Goal: Task Accomplishment & Management: Use online tool/utility

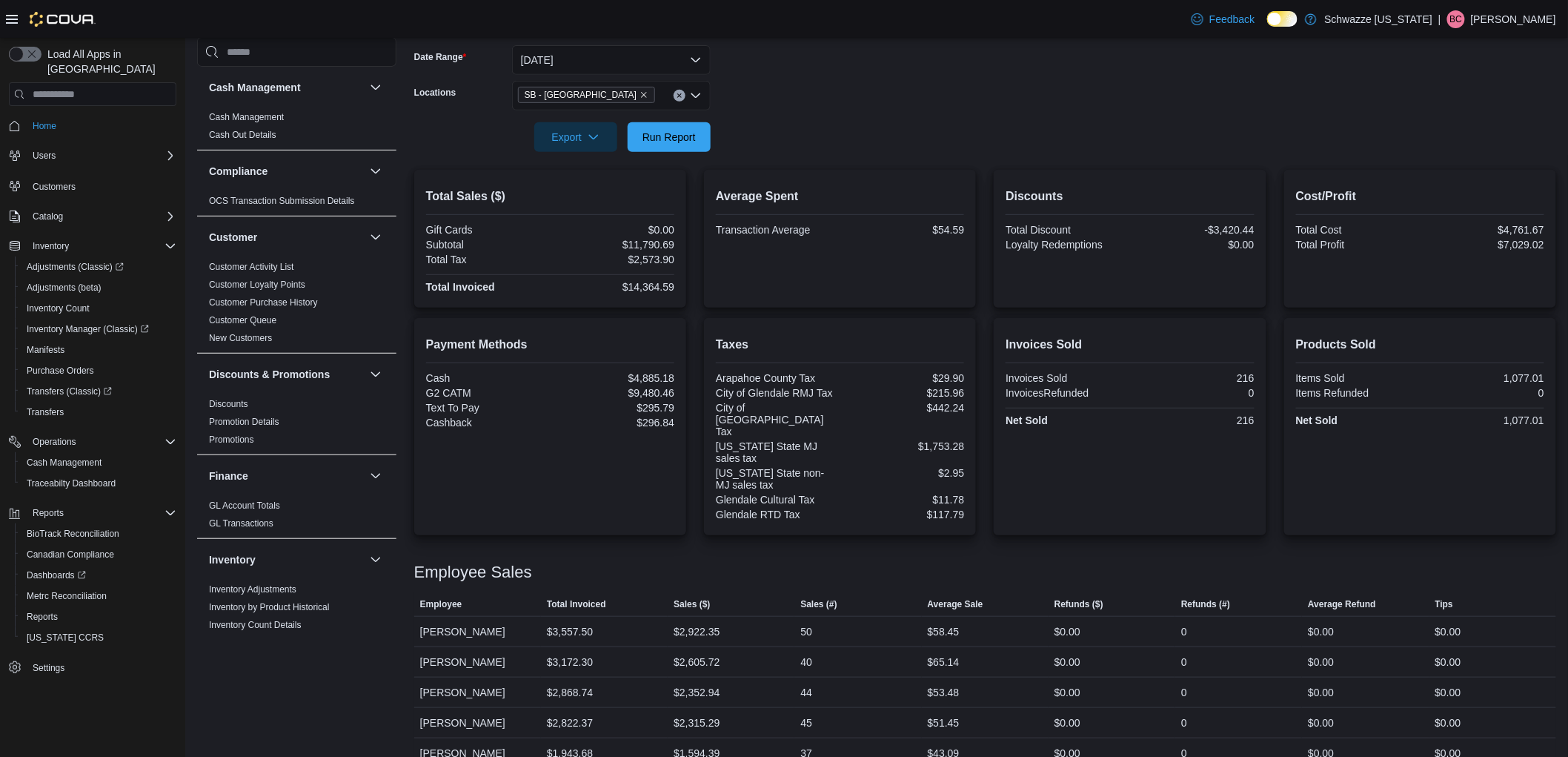
scroll to position [576, 0]
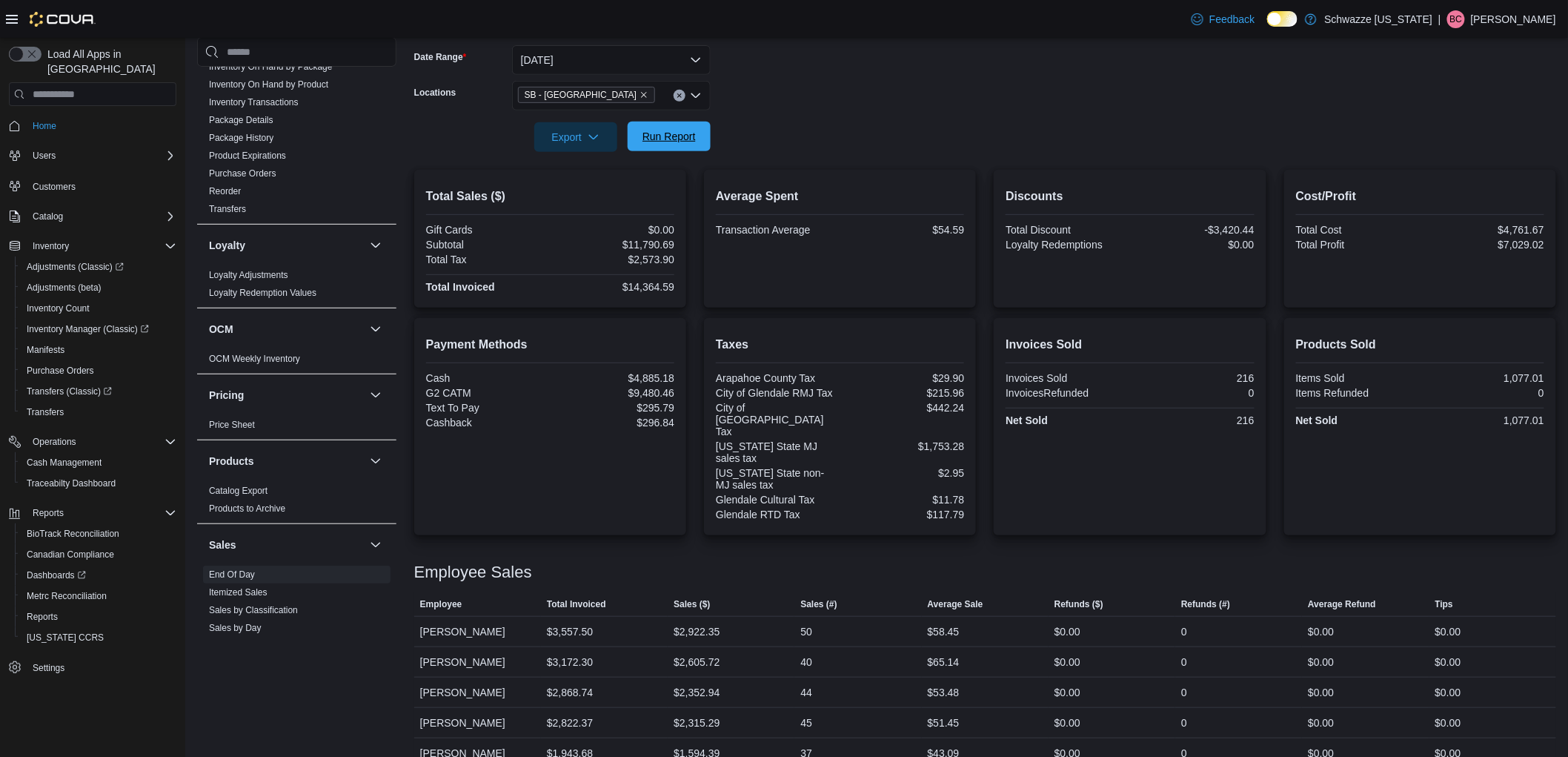
click at [692, 133] on span "Run Report" at bounding box center [669, 136] width 53 height 15
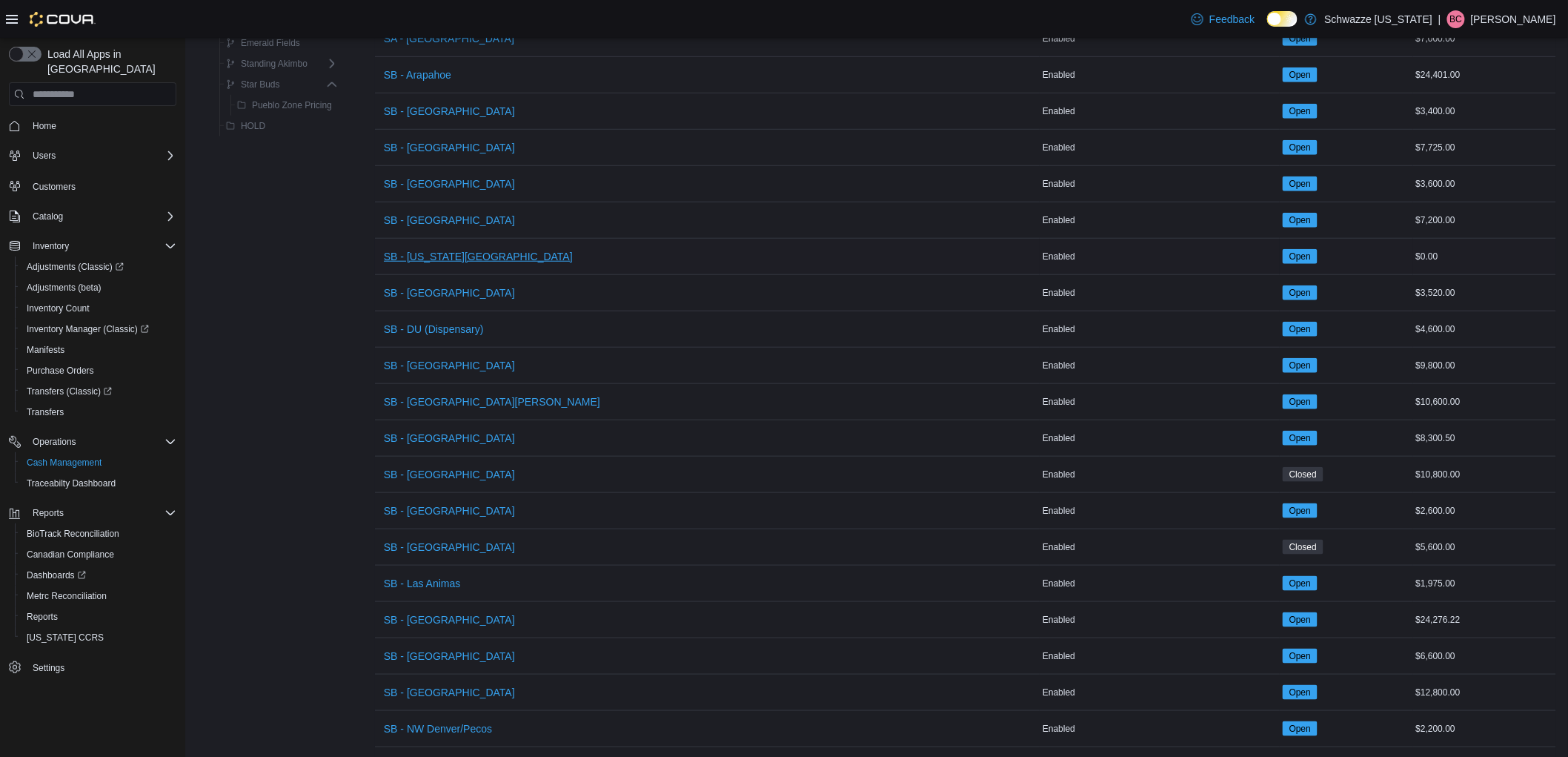
scroll to position [412, 0]
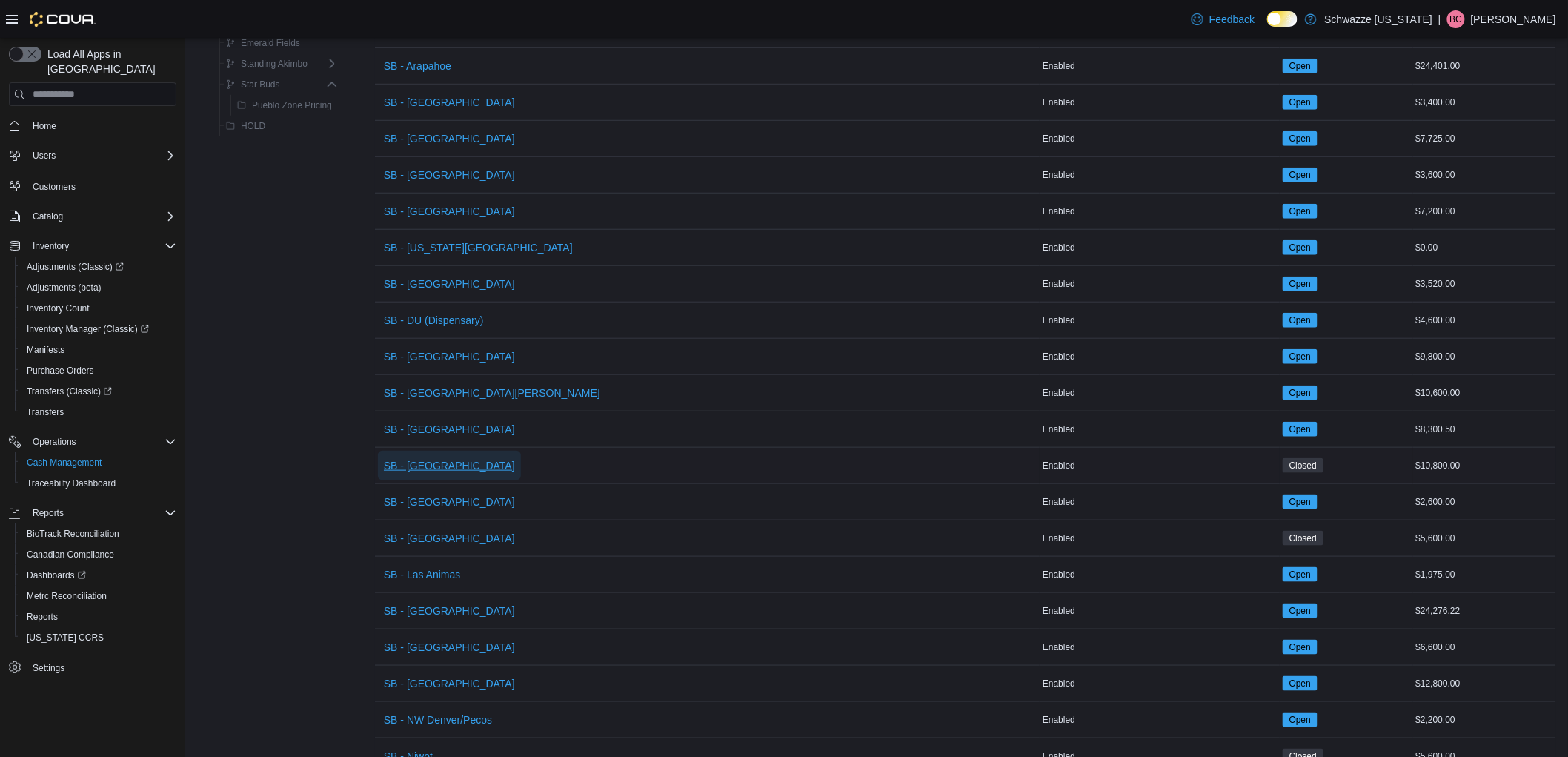
click at [431, 470] on span "SB - [GEOGRAPHIC_DATA]" at bounding box center [450, 465] width 131 height 15
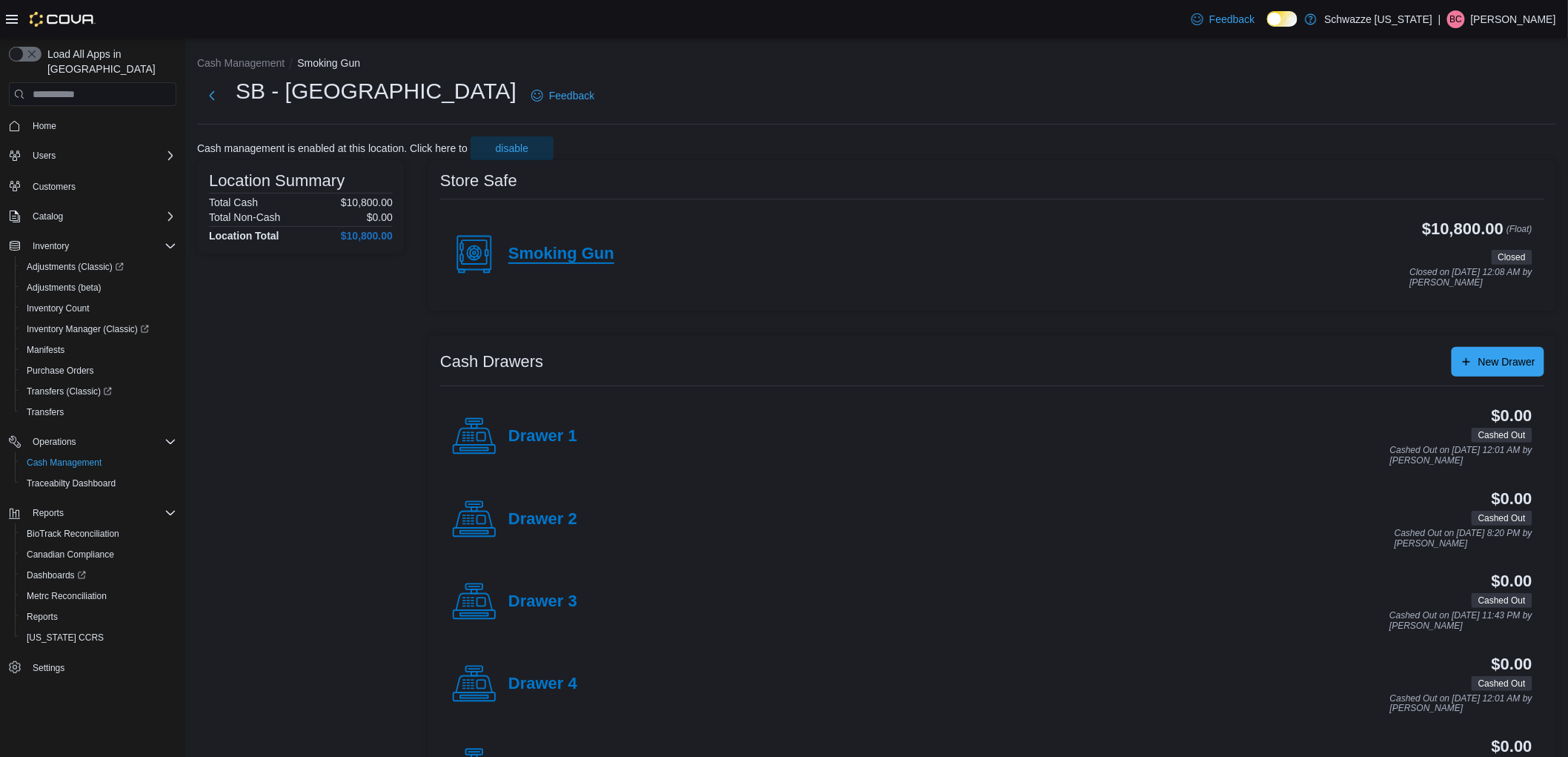
click at [601, 250] on h4 "Smoking Gun" at bounding box center [561, 255] width 106 height 20
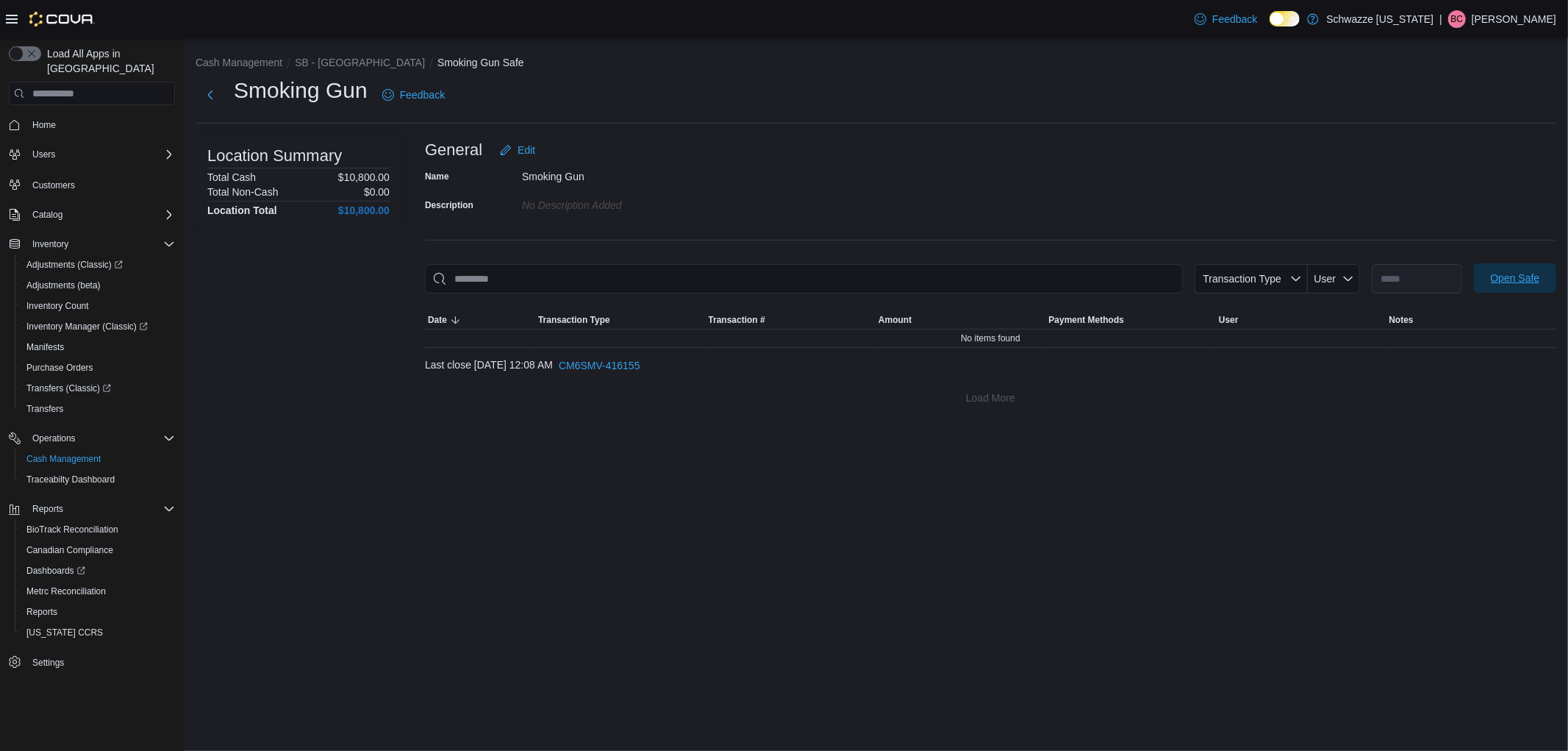
click at [1512, 276] on span "Open Safe" at bounding box center [1515, 277] width 49 height 15
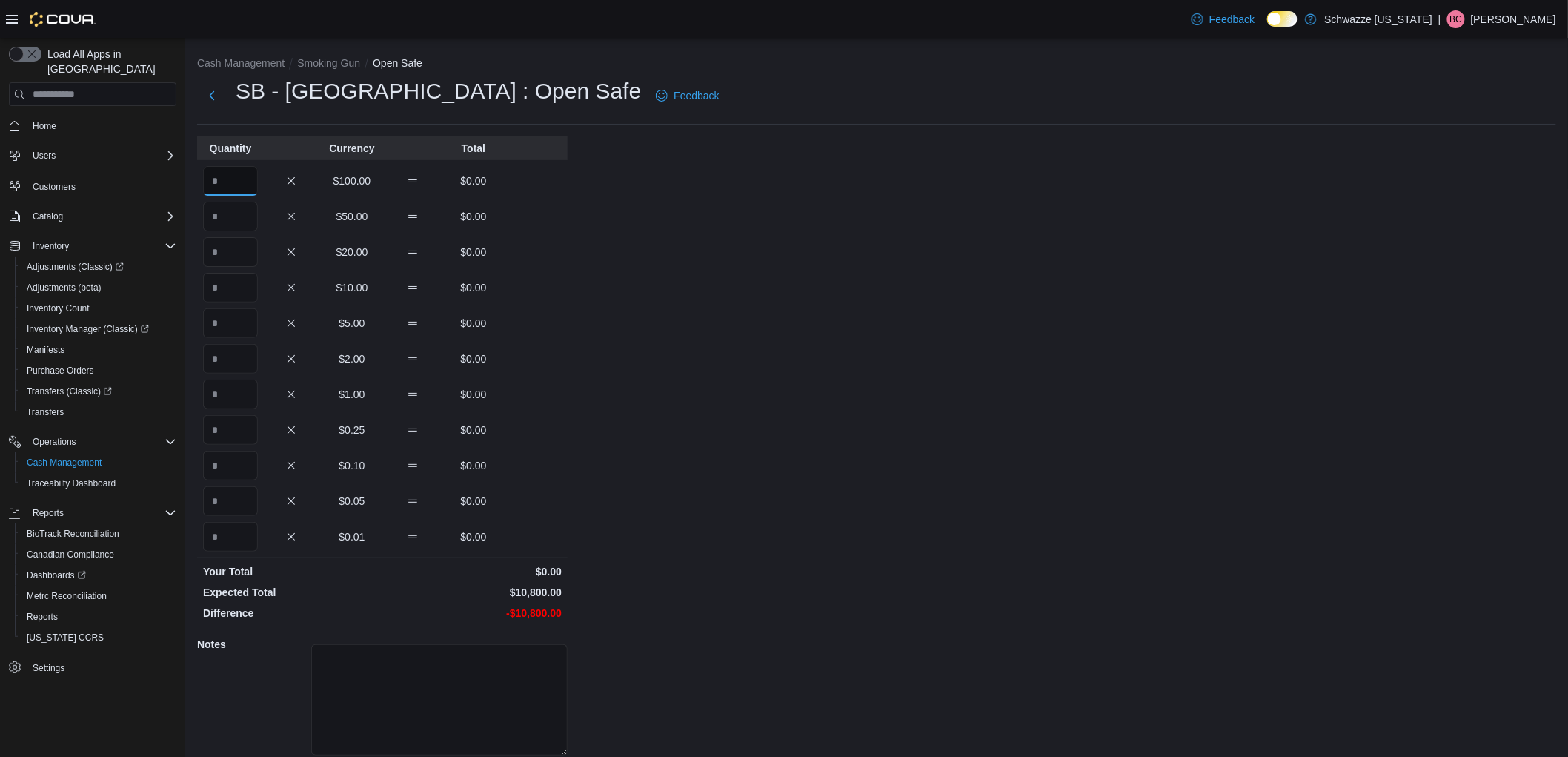
click at [239, 192] on input "Quantity" at bounding box center [231, 180] width 55 height 29
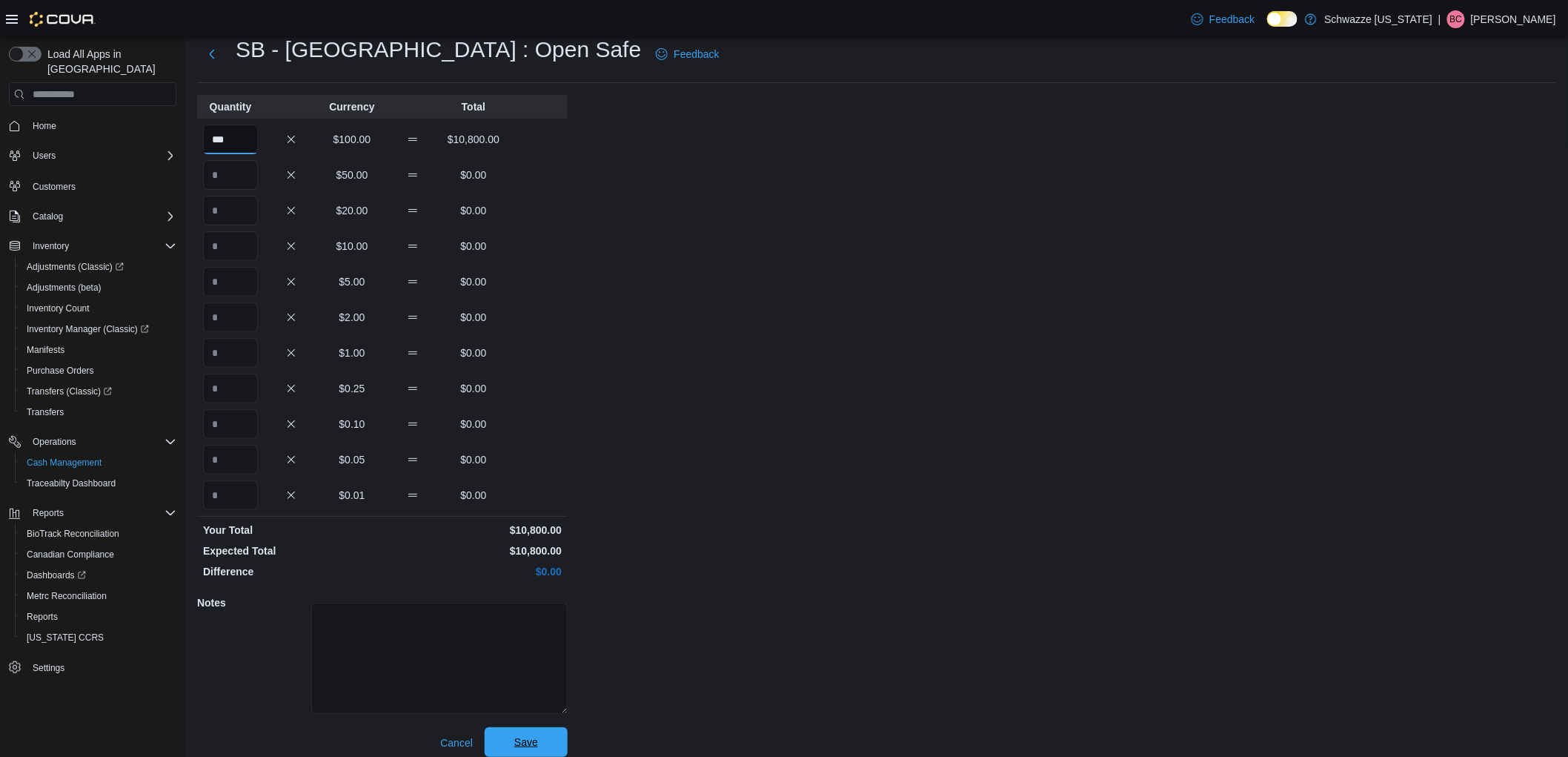
scroll to position [54, 0]
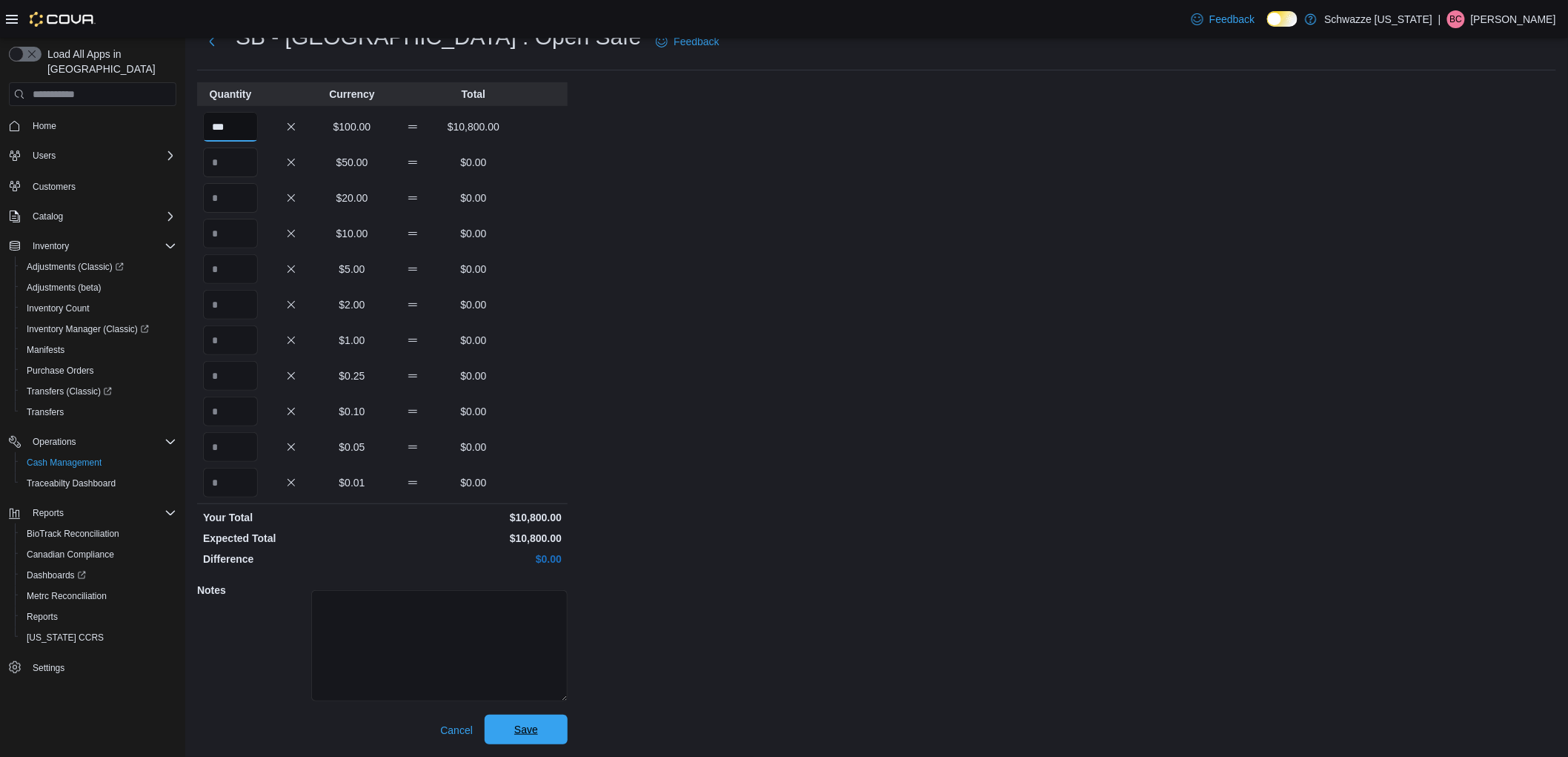
type input "***"
click at [548, 728] on span "Save" at bounding box center [526, 729] width 66 height 29
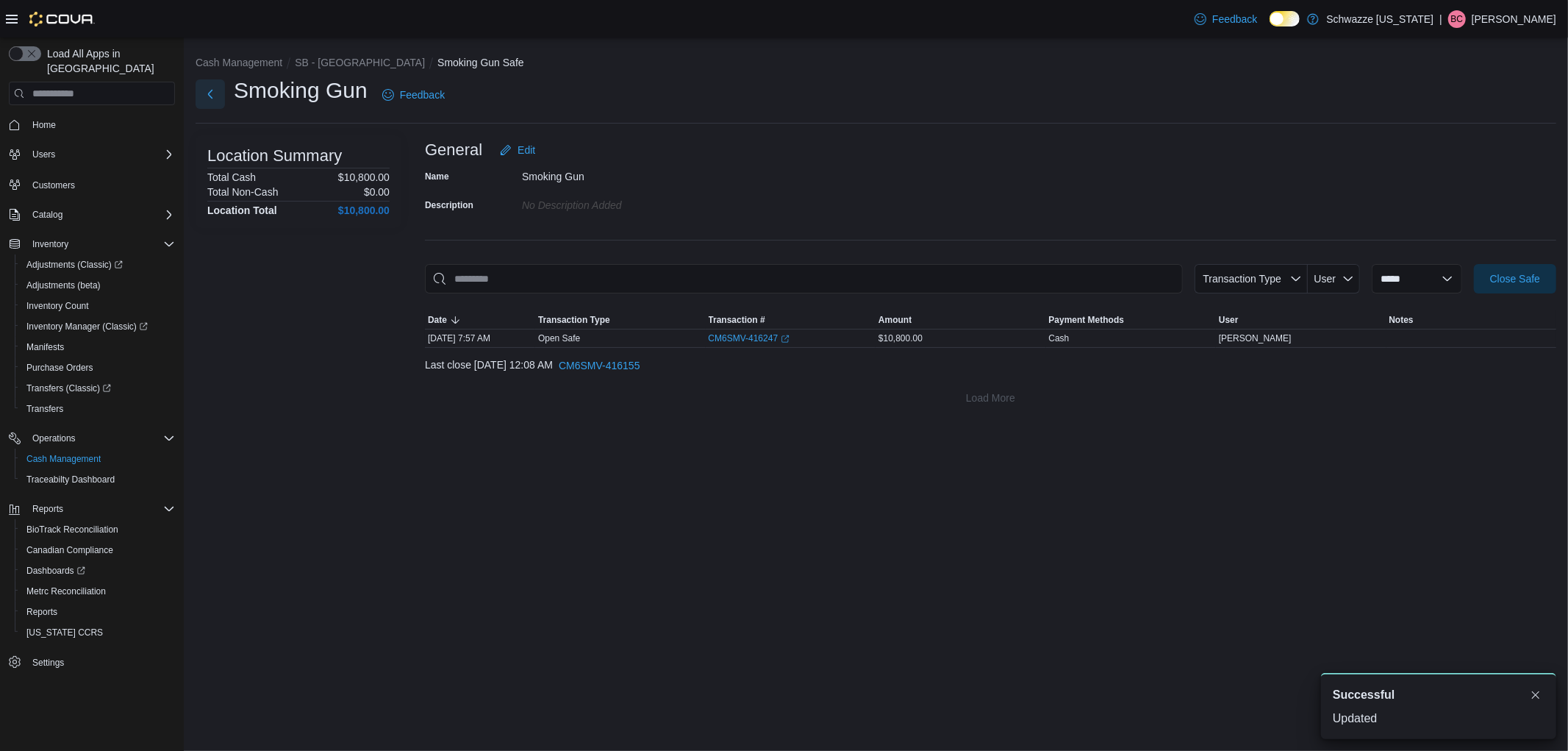
click at [209, 104] on button "Next" at bounding box center [209, 93] width 29 height 29
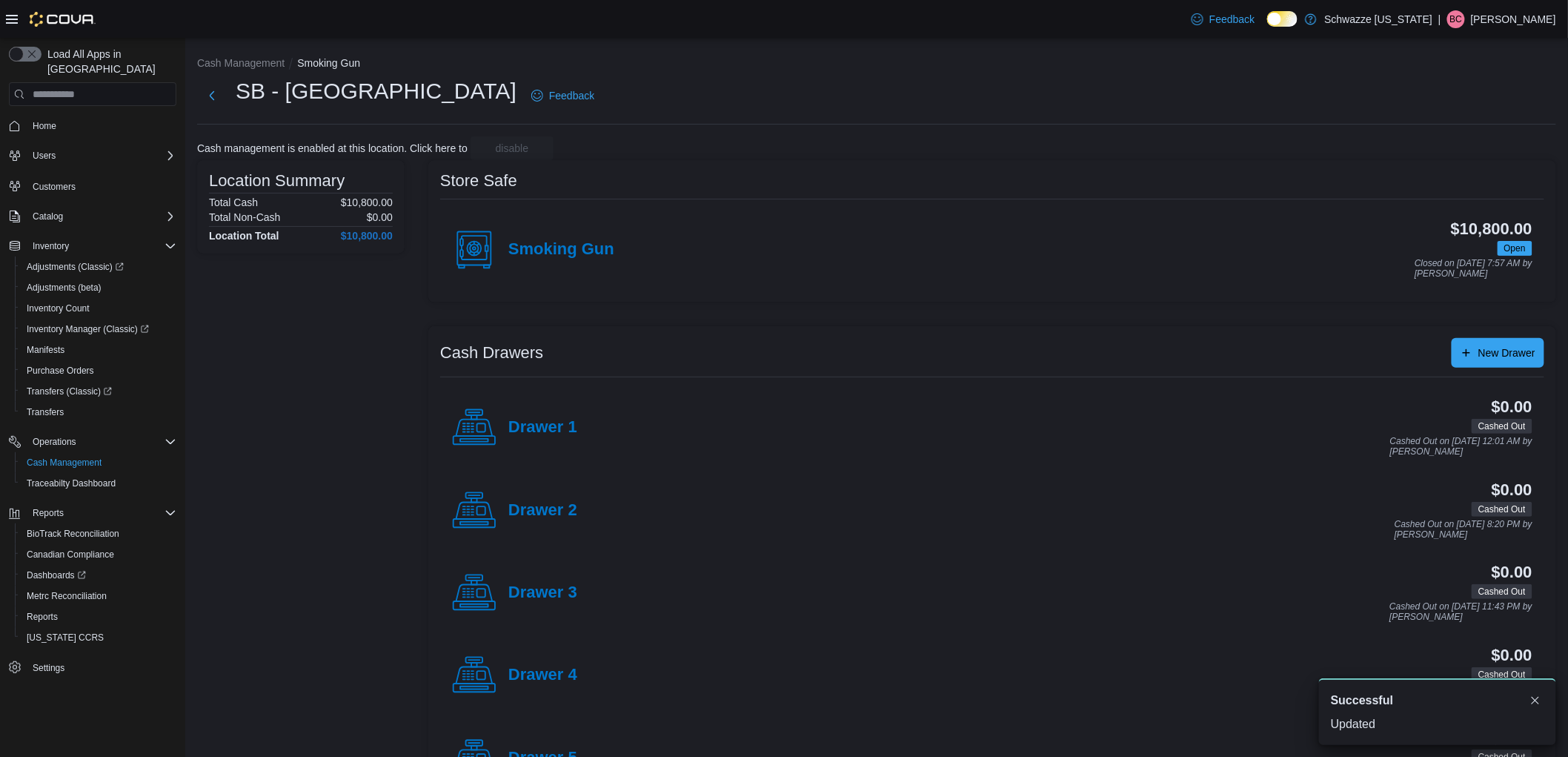
click at [568, 509] on h4 "Drawer 2" at bounding box center [543, 511] width 69 height 20
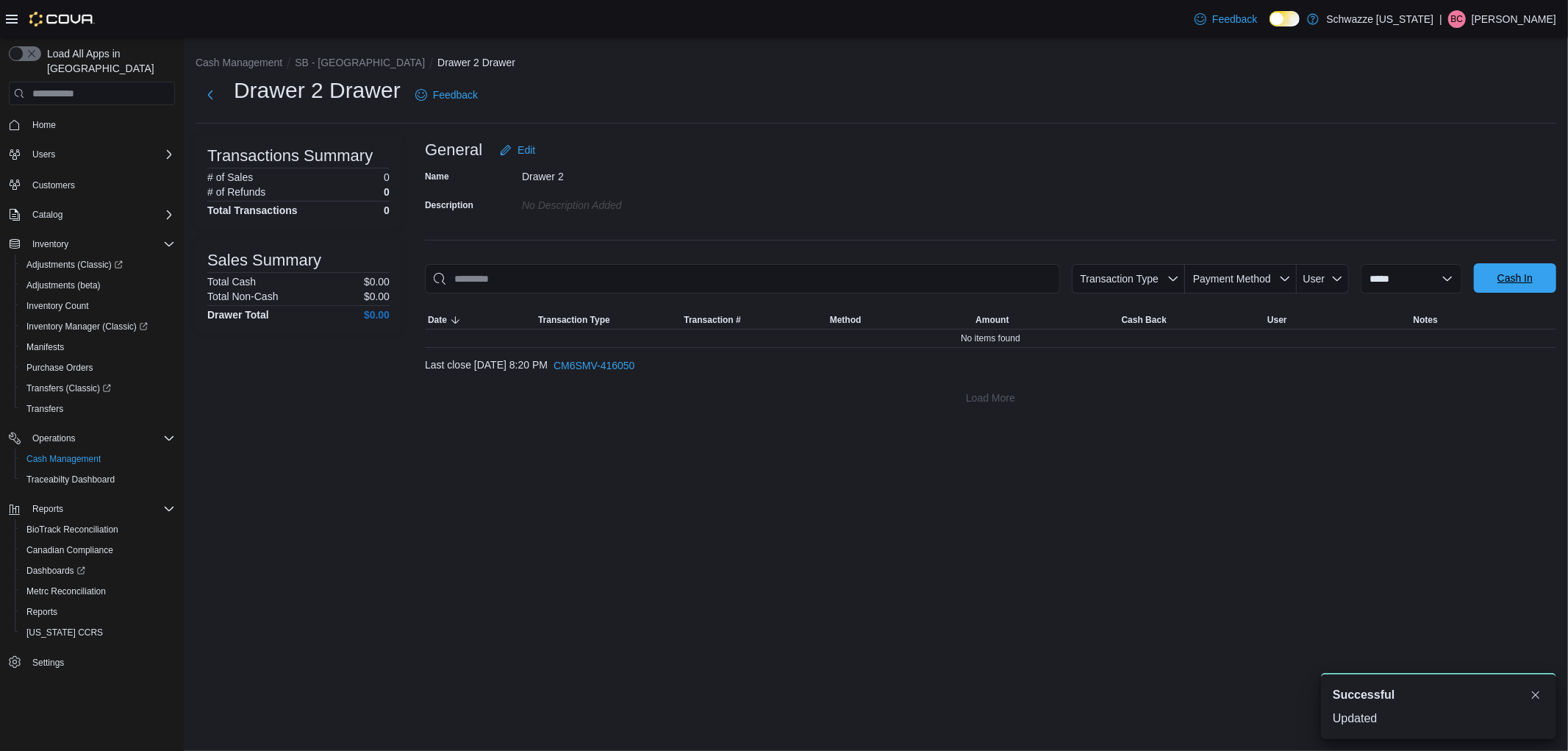
click at [1510, 283] on span "Cash In" at bounding box center [1515, 277] width 35 height 15
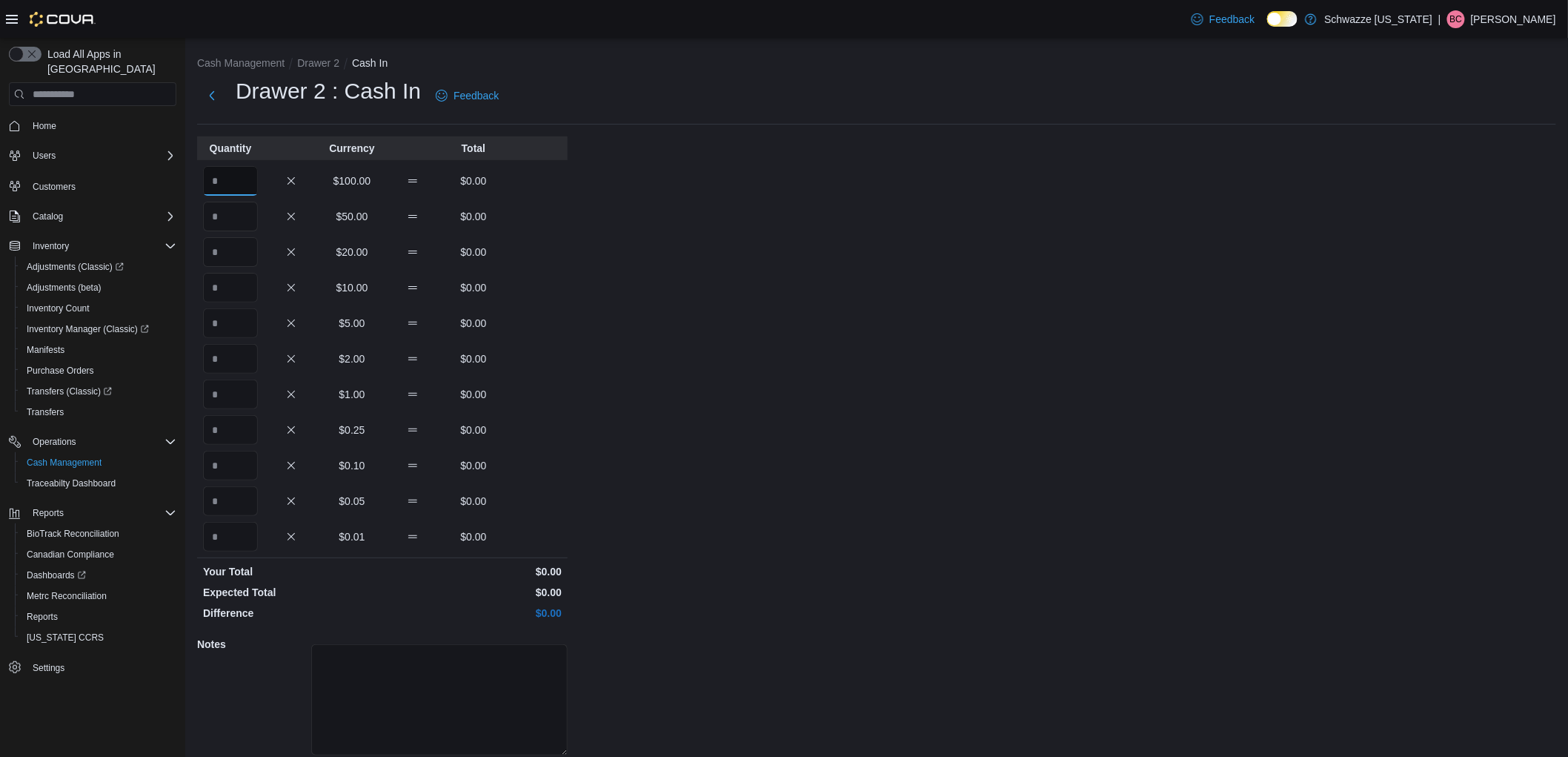
click at [246, 181] on input "Quantity" at bounding box center [231, 180] width 55 height 29
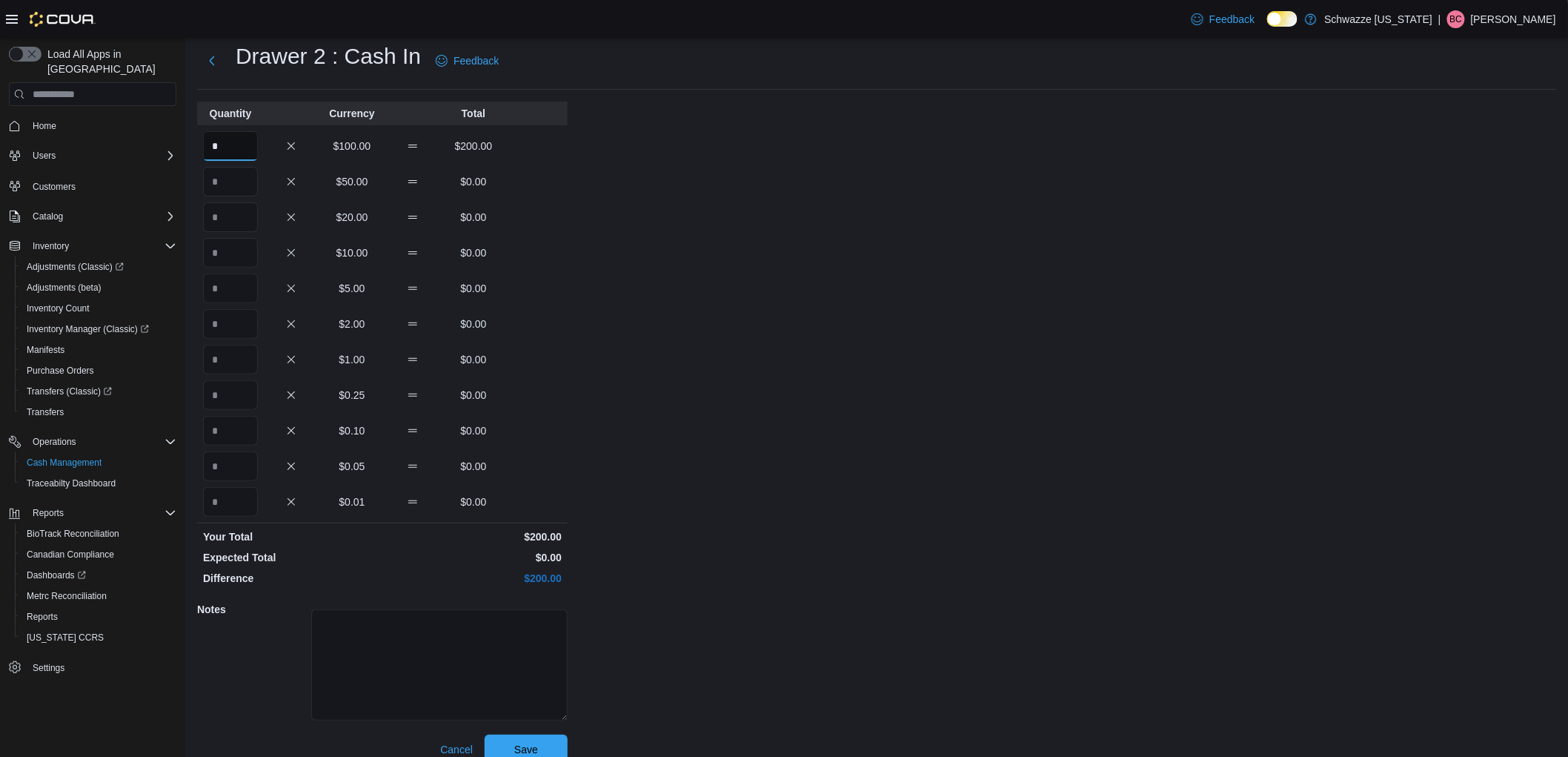
scroll to position [54, 0]
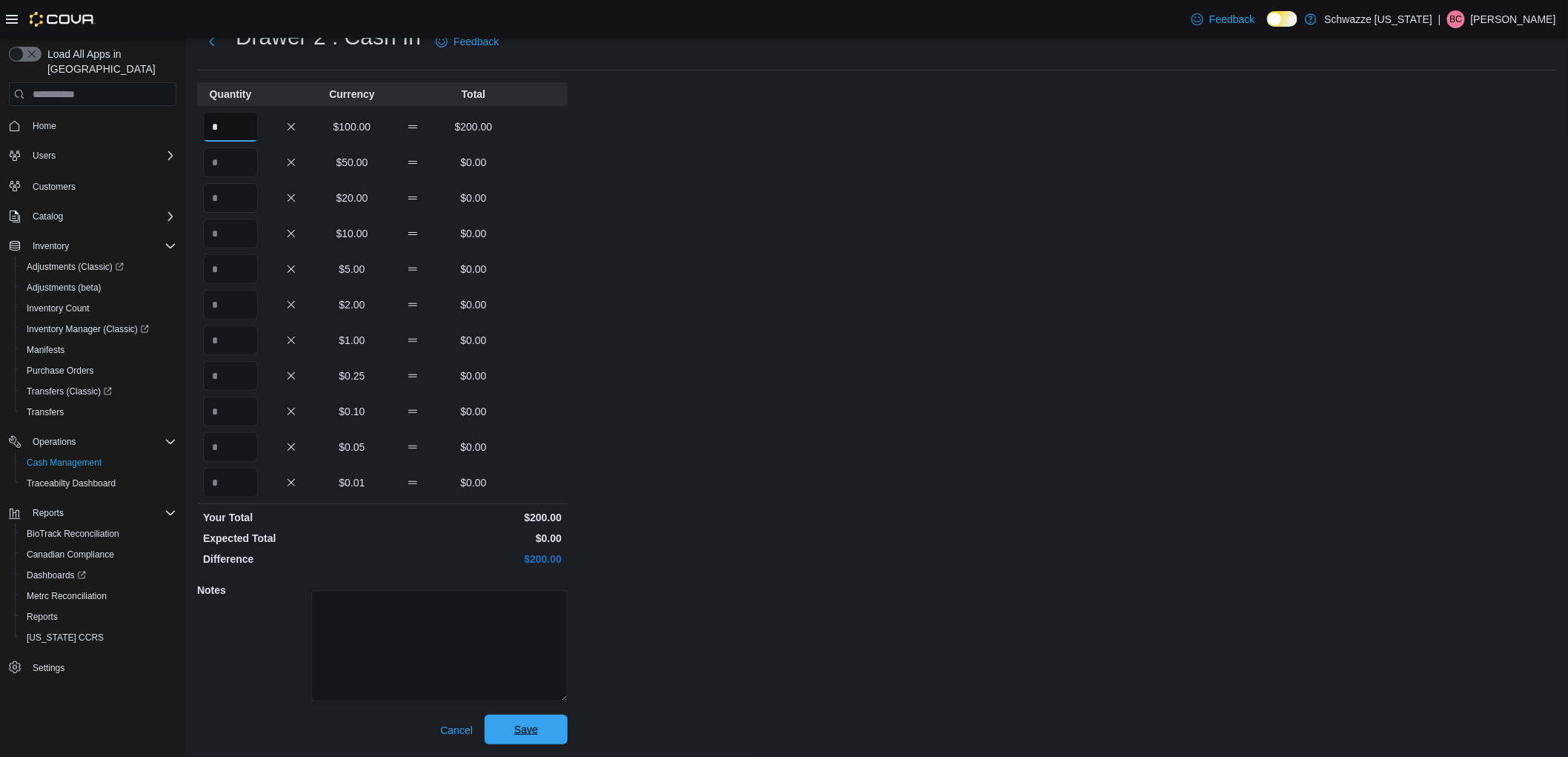
type input "*"
click at [526, 732] on span "Save" at bounding box center [526, 729] width 24 height 15
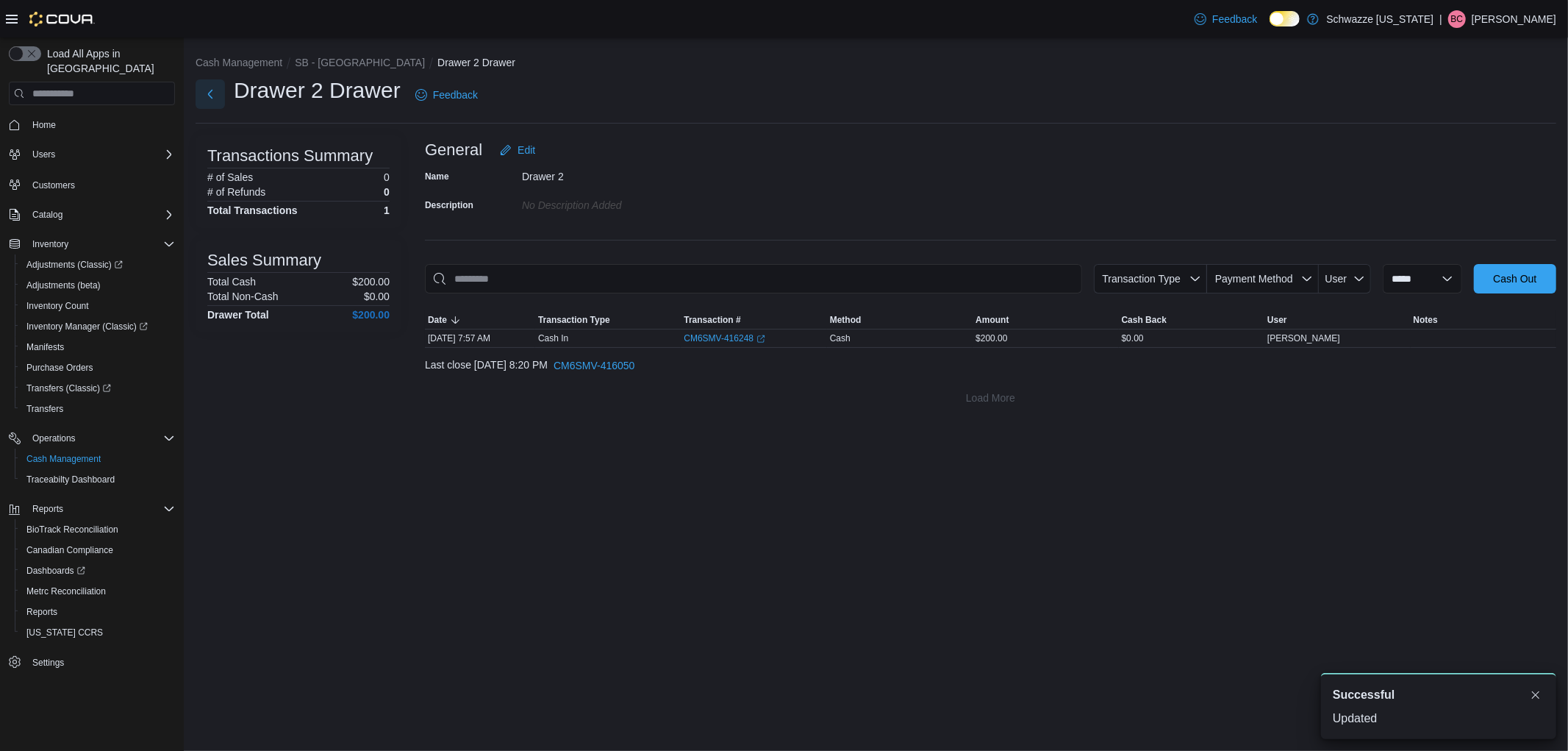
click at [210, 92] on button "Next" at bounding box center [209, 93] width 29 height 29
